Goal: Use online tool/utility: Utilize a website feature to perform a specific function

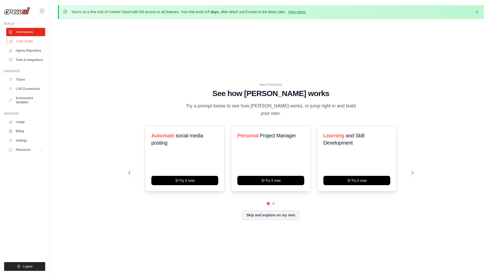
click at [26, 43] on link "Crew Studio" at bounding box center [26, 41] width 39 height 8
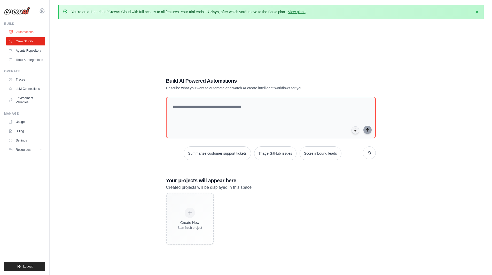
click at [26, 34] on link "Automations" at bounding box center [26, 32] width 39 height 8
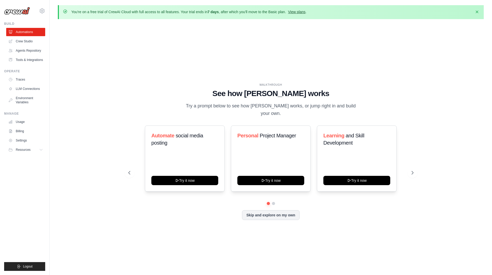
click at [297, 12] on link "View plans" at bounding box center [296, 12] width 17 height 4
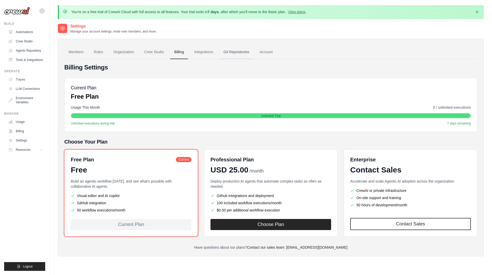
click at [236, 53] on link "Git Repositories" at bounding box center [236, 52] width 34 height 14
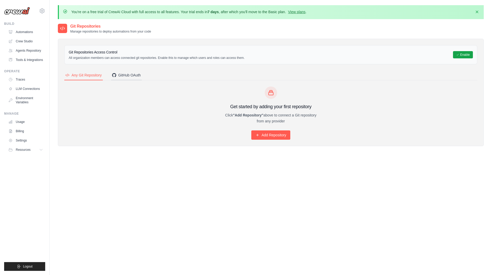
click at [137, 78] on div "GitHub OAuth" at bounding box center [126, 75] width 29 height 5
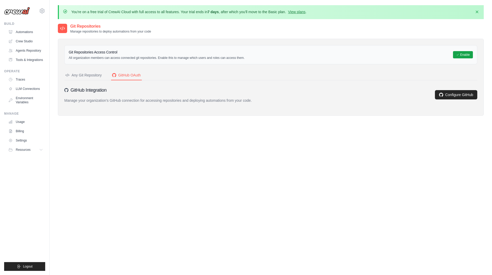
click at [78, 75] on div "Any Git Repository" at bounding box center [83, 75] width 36 height 5
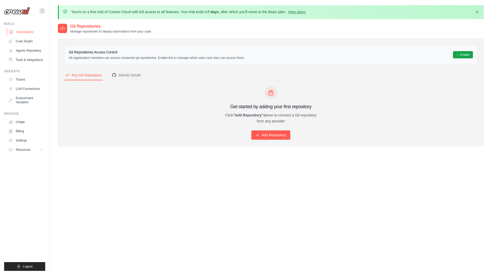
click at [23, 32] on link "Automations" at bounding box center [26, 32] width 39 height 8
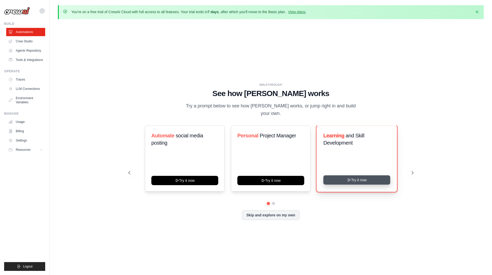
click at [350, 179] on button "Try it now" at bounding box center [357, 180] width 67 height 9
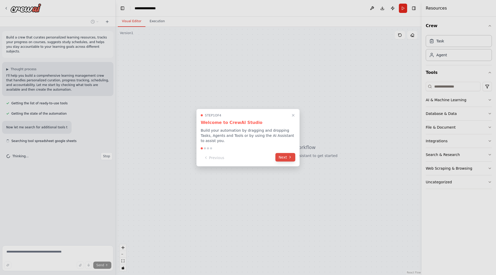
click at [286, 155] on button "Next" at bounding box center [286, 157] width 20 height 9
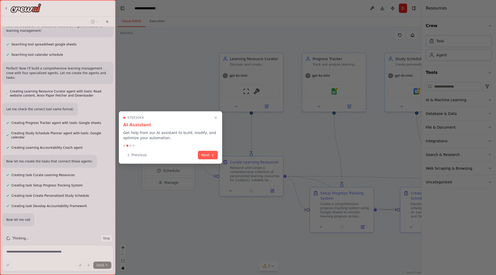
scroll to position [105, 0]
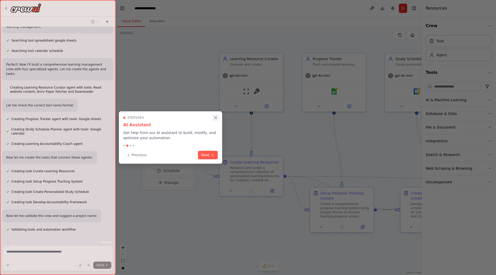
click at [215, 118] on icon "Close walkthrough" at bounding box center [216, 118] width 5 height 5
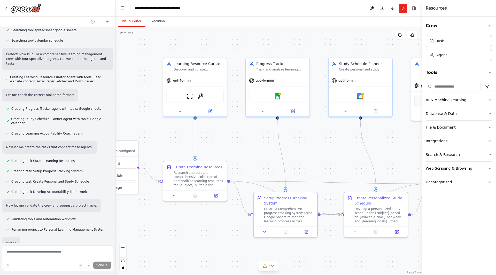
scroll to position [128, 0]
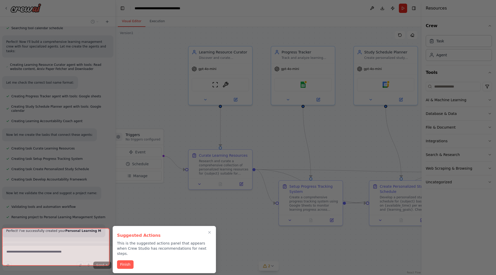
drag, startPoint x: 370, startPoint y: 139, endPoint x: 336, endPoint y: 138, distance: 34.1
click at [339, 132] on div "Build a crew that curates personalized learning resources, tracks your progress…" at bounding box center [248, 137] width 496 height 275
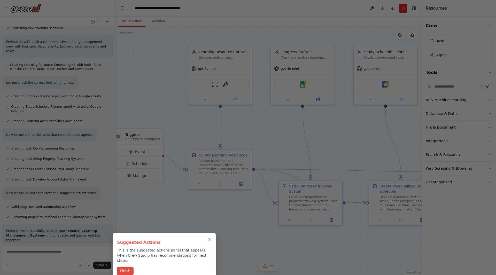
click at [126, 268] on button "Finish" at bounding box center [125, 271] width 17 height 9
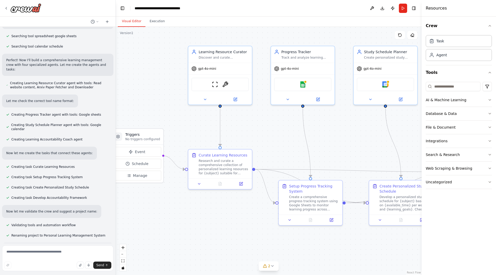
scroll to position [107, 0]
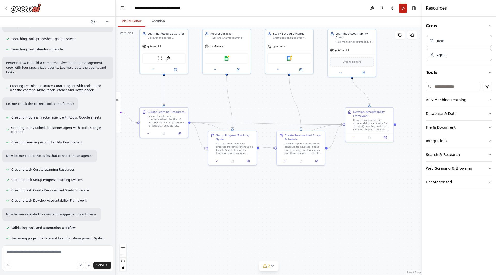
click at [404, 9] on button "Run" at bounding box center [403, 8] width 8 height 9
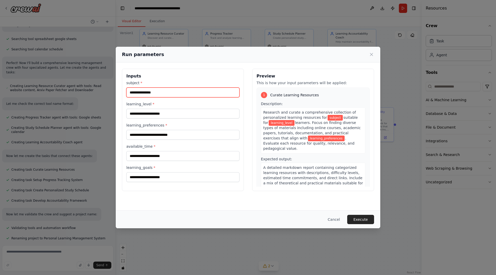
click at [144, 93] on input "subject *" at bounding box center [182, 93] width 113 height 10
click at [176, 75] on h3 "Inputs" at bounding box center [182, 76] width 113 height 6
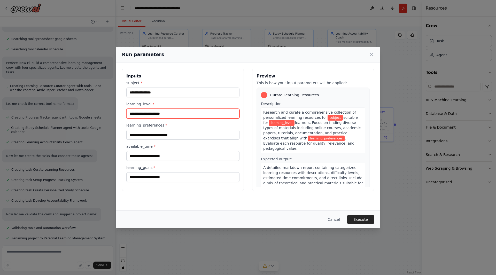
click at [162, 112] on input "learning_level *" at bounding box center [182, 114] width 113 height 10
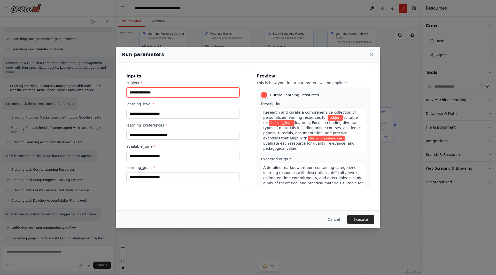
click at [159, 94] on input "subject *" at bounding box center [182, 93] width 113 height 10
click at [159, 78] on h3 "Inputs" at bounding box center [182, 76] width 113 height 6
click at [360, 220] on button "Execute" at bounding box center [360, 219] width 27 height 9
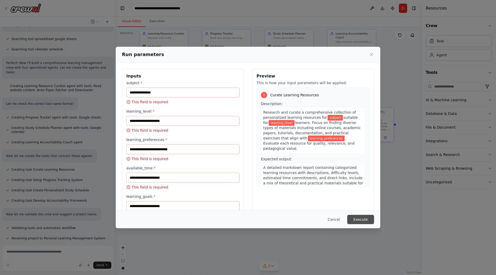
click at [360, 220] on button "Execute" at bounding box center [360, 219] width 27 height 9
click at [372, 54] on icon at bounding box center [371, 54] width 3 height 3
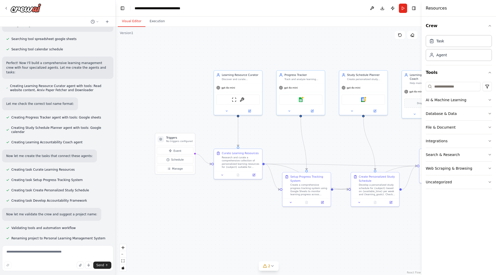
drag, startPoint x: 187, startPoint y: 204, endPoint x: 261, endPoint y: 239, distance: 82.0
click at [261, 244] on div ".deletable-edge-delete-btn { width: 20px; height: 20px; border: 0px solid #ffff…" at bounding box center [269, 151] width 306 height 248
click at [414, 10] on button "Toggle Right Sidebar" at bounding box center [413, 8] width 7 height 7
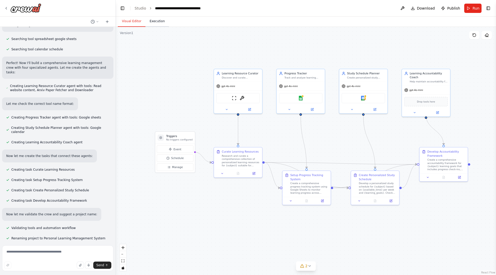
click at [155, 20] on button "Execution" at bounding box center [158, 21] width 24 height 11
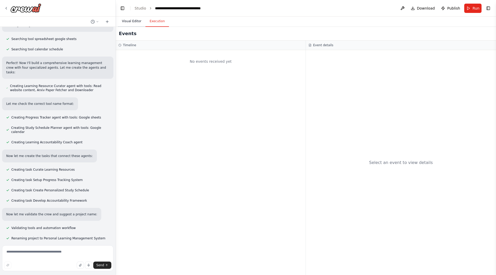
click at [127, 22] on button "Visual Editor" at bounding box center [132, 21] width 28 height 11
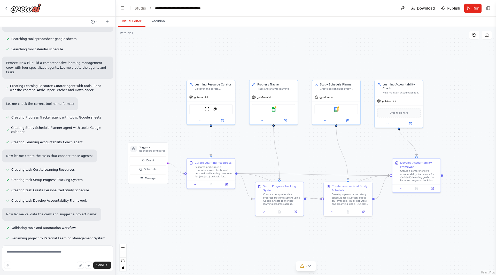
drag, startPoint x: 187, startPoint y: 224, endPoint x: 160, endPoint y: 235, distance: 29.3
click at [160, 235] on div ".deletable-edge-delete-btn { width: 20px; height: 20px; border: 0px solid #ffff…" at bounding box center [306, 151] width 380 height 248
